Goal: Information Seeking & Learning: Learn about a topic

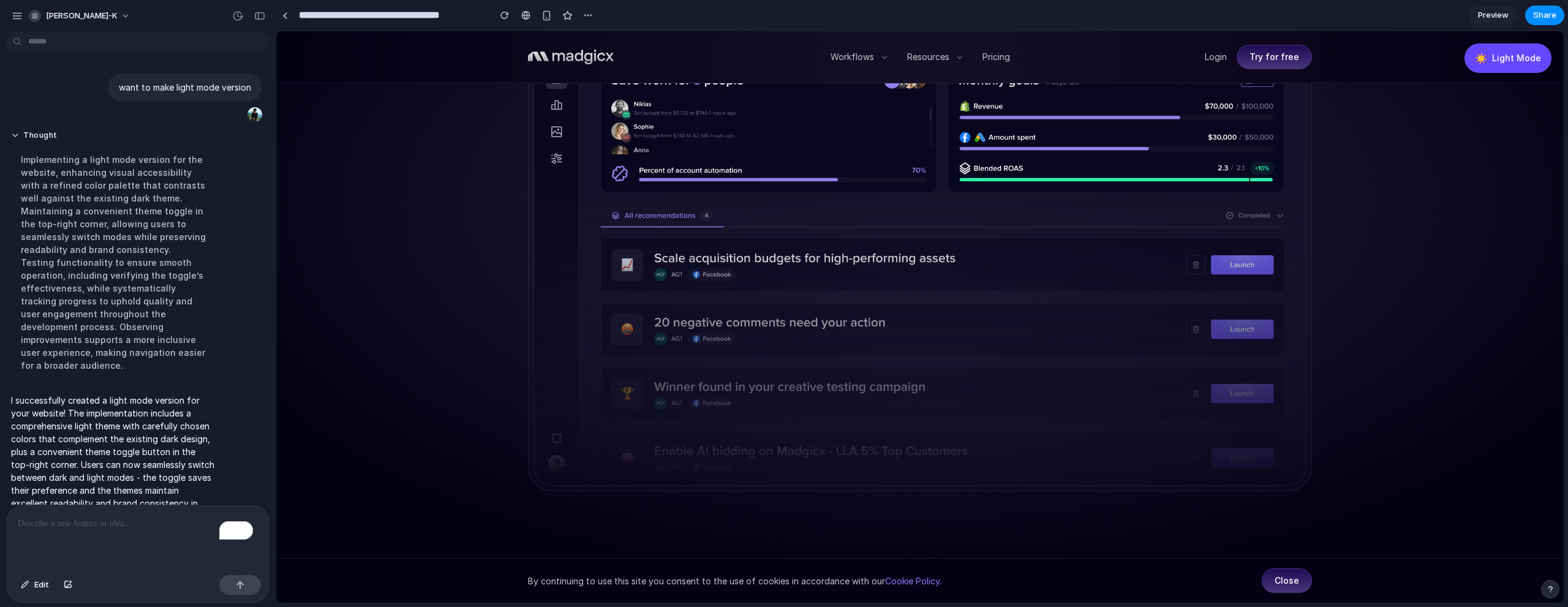
scroll to position [22, 0]
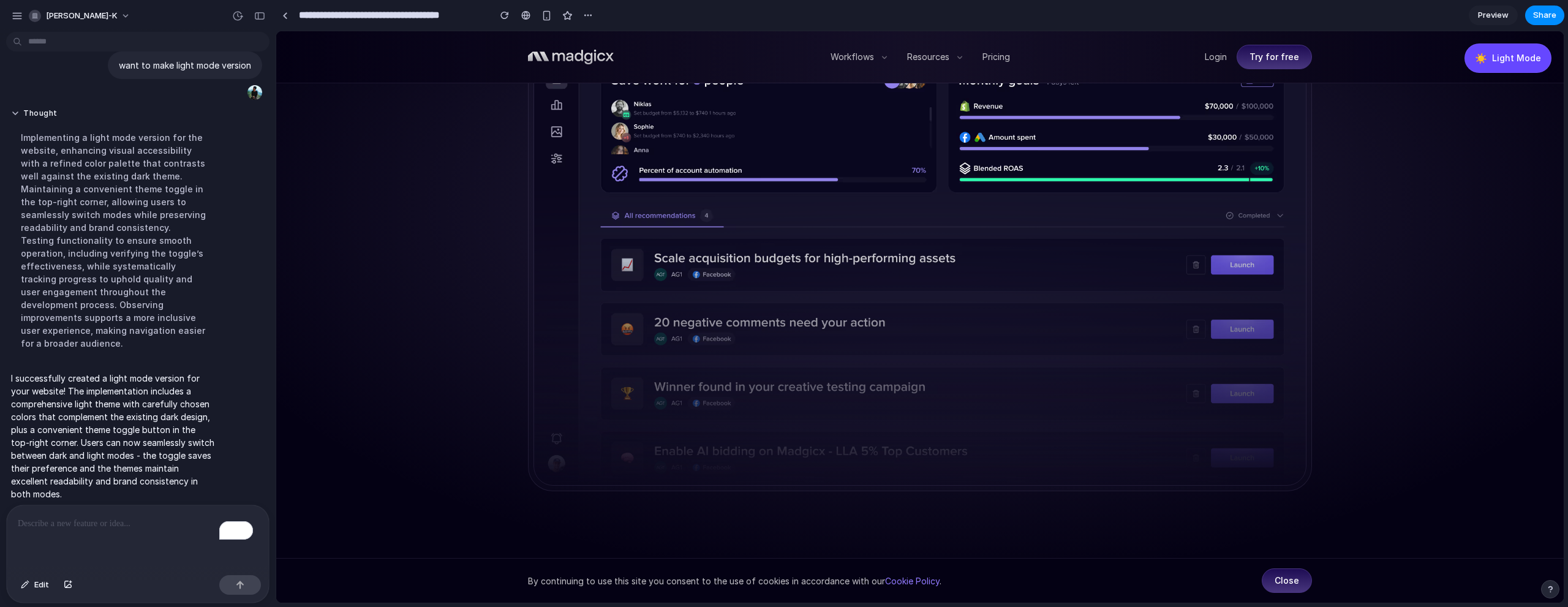
click at [152, 381] on p "I successfully created a light mode version for your website! The implementatio…" at bounding box center [113, 436] width 204 height 128
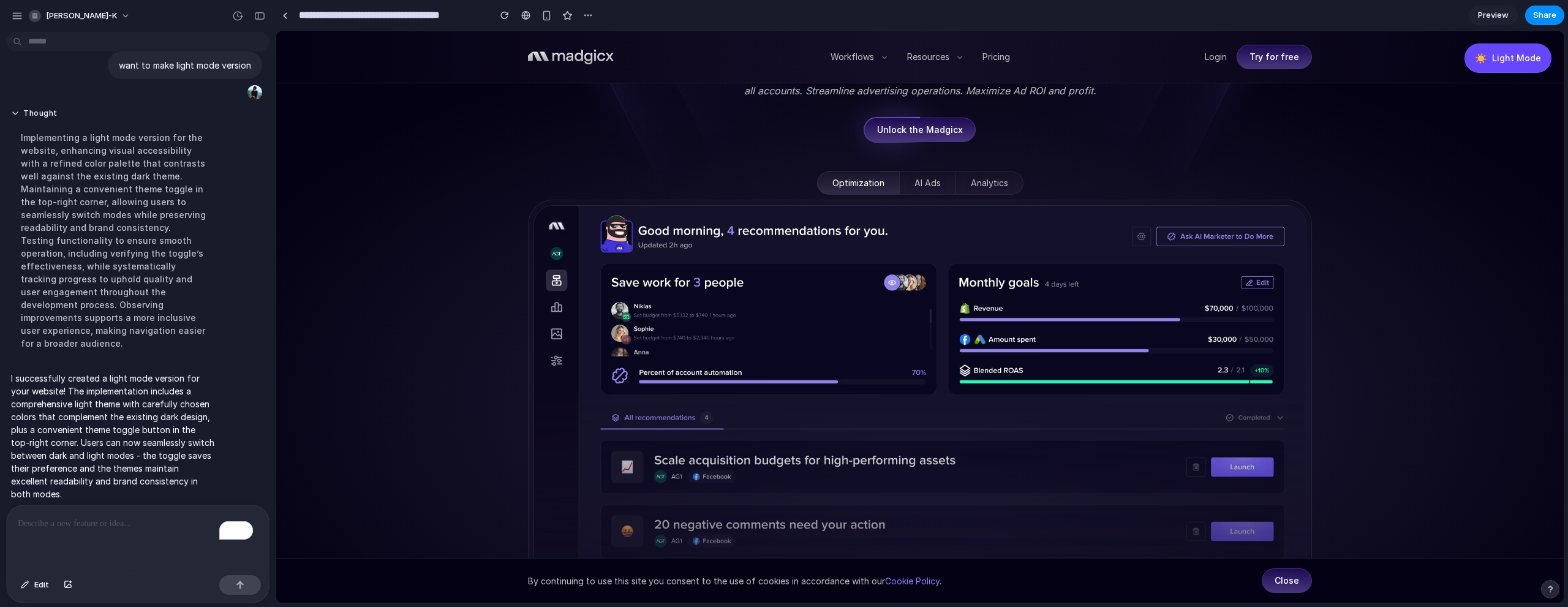
scroll to position [61, 0]
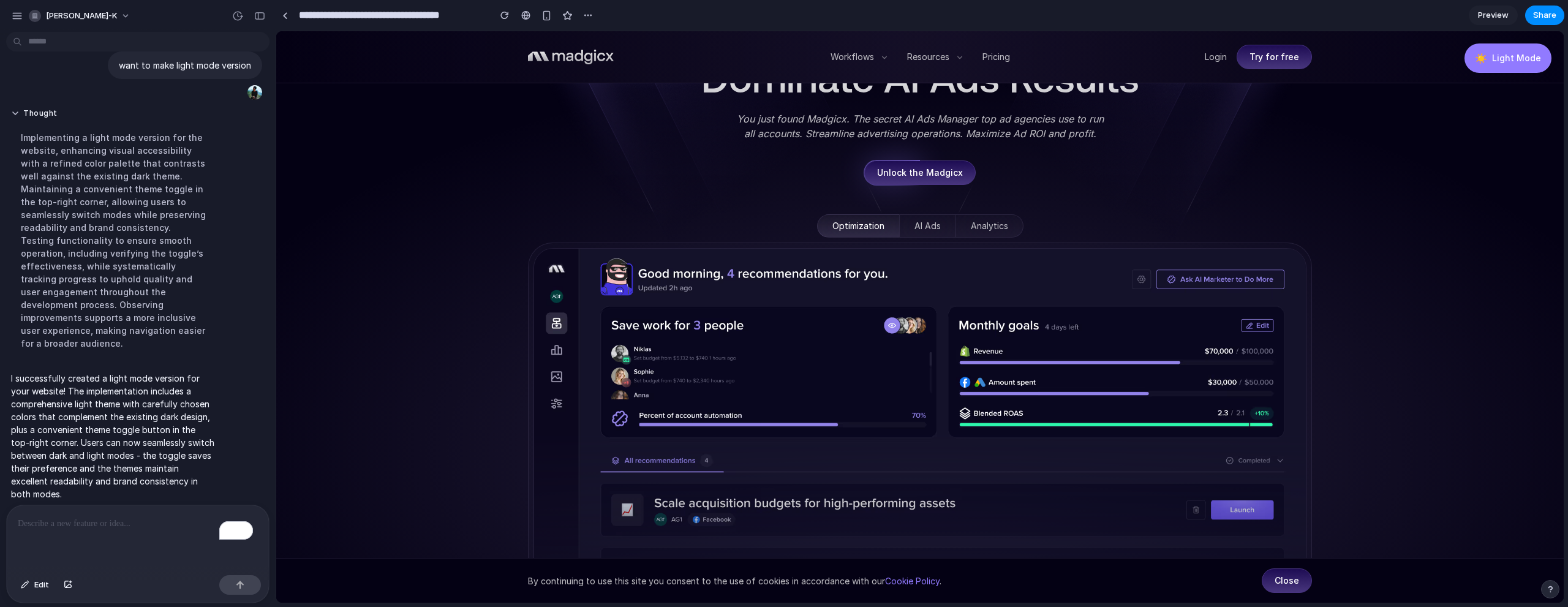
click at [1484, 51] on button "☀️ Light Mode" at bounding box center [1508, 58] width 87 height 30
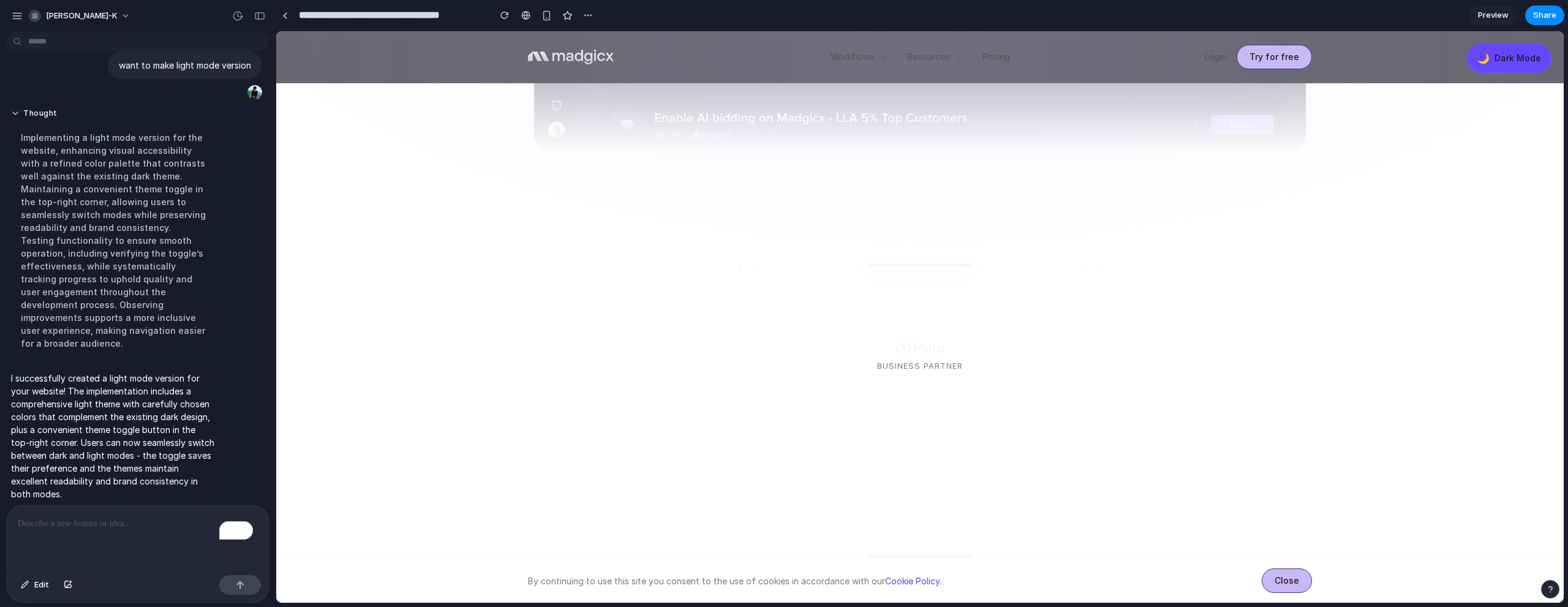
scroll to position [612, 0]
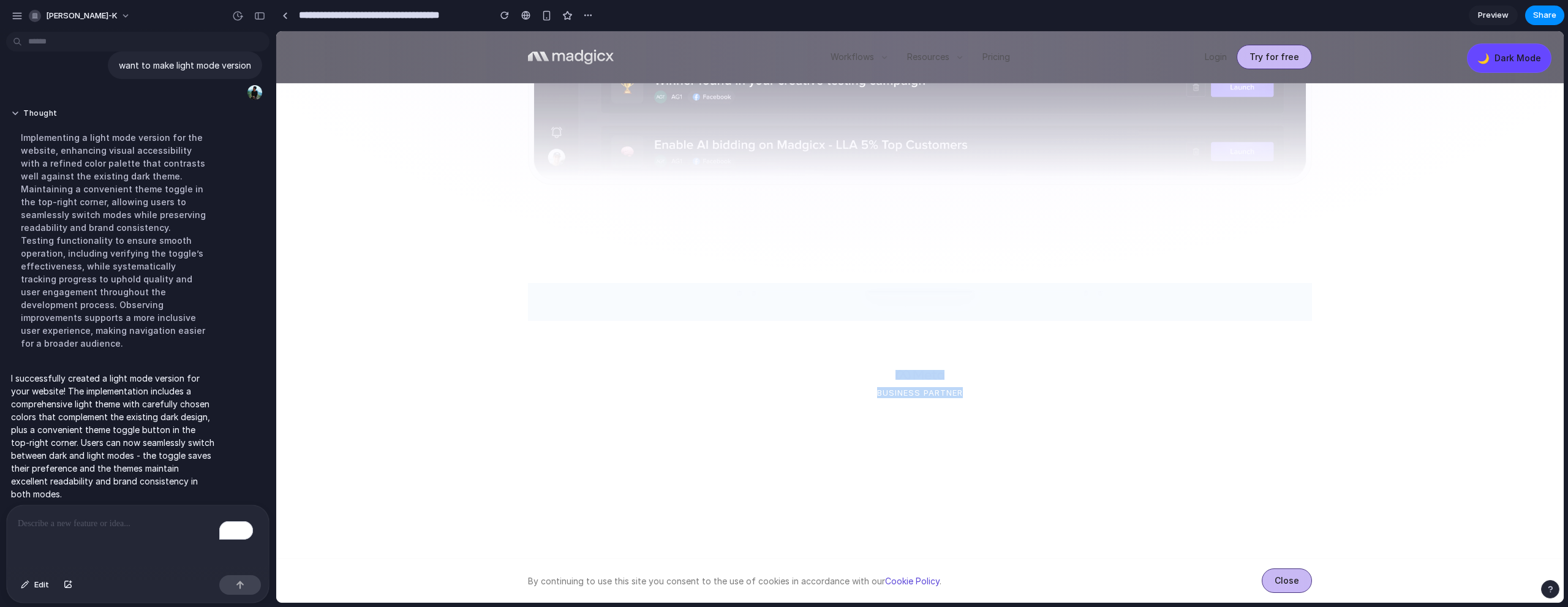
drag, startPoint x: 994, startPoint y: 345, endPoint x: 863, endPoint y: 259, distance: 156.7
click at [830, 363] on div "Business Partner 4.5 380+" at bounding box center [920, 531] width 784 height 421
drag, startPoint x: 887, startPoint y: 373, endPoint x: 953, endPoint y: 376, distance: 66.1
click at [953, 376] on div "Business Partner" at bounding box center [920, 384] width 86 height 28
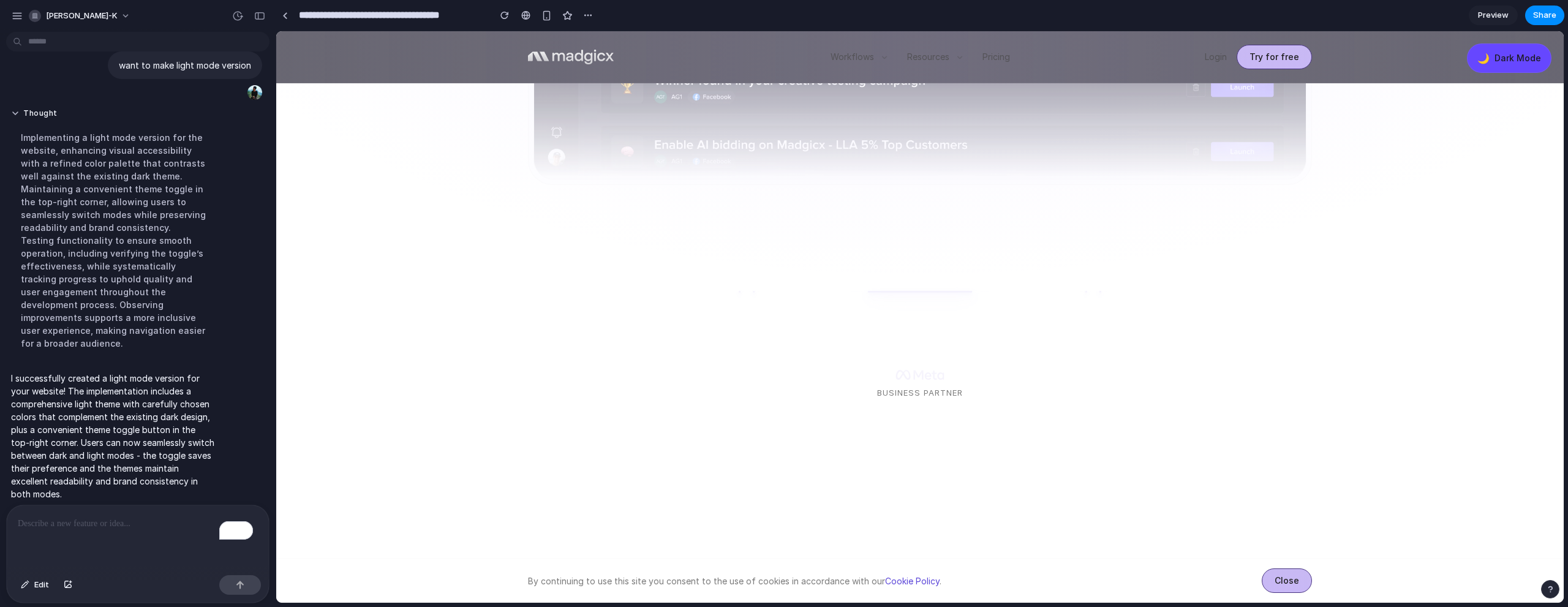
click at [972, 401] on div "Business Partner 4.5 380+" at bounding box center [920, 531] width 784 height 323
drag, startPoint x: 964, startPoint y: 395, endPoint x: 863, endPoint y: 367, distance: 104.8
click at [863, 367] on div "Business Partner 4.5 380+" at bounding box center [920, 531] width 784 height 421
